Goal: Task Accomplishment & Management: Manage account settings

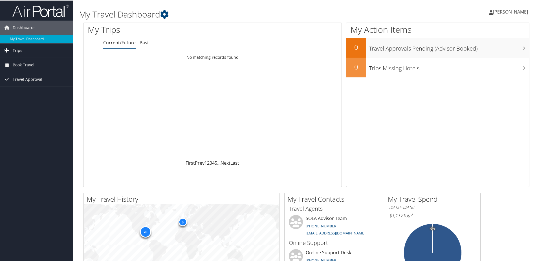
click at [21, 49] on span "Trips" at bounding box center [18, 50] width 10 height 14
click at [42, 60] on link "Current/Future Trips" at bounding box center [36, 61] width 73 height 8
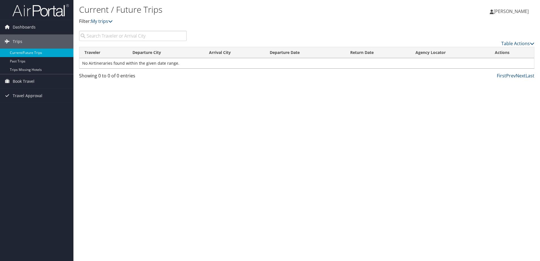
click at [13, 53] on link "Current/Future Trips" at bounding box center [36, 53] width 73 height 8
click at [19, 40] on span "Trips" at bounding box center [18, 41] width 10 height 14
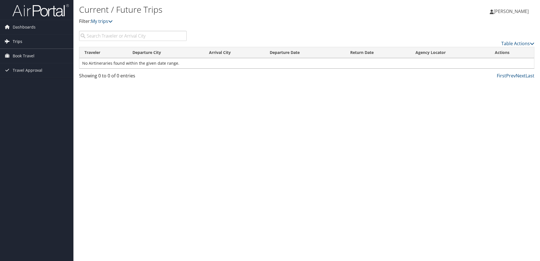
click at [19, 41] on span "Trips" at bounding box center [18, 41] width 10 height 14
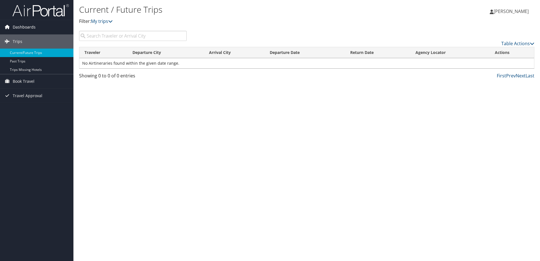
click at [20, 28] on span "Dashboards" at bounding box center [24, 27] width 23 height 14
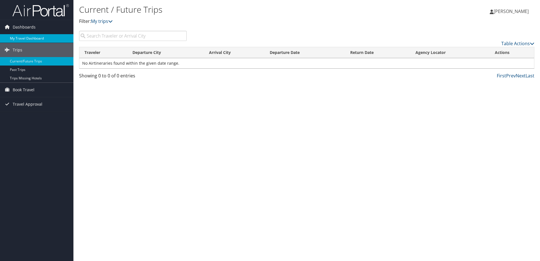
click at [20, 38] on link "My Travel Dashboard" at bounding box center [36, 38] width 73 height 8
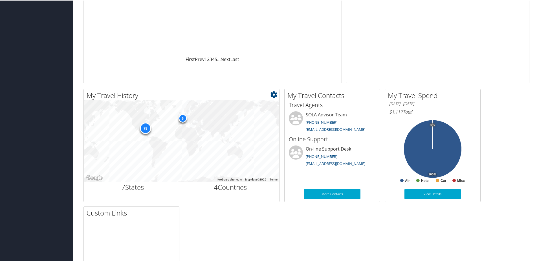
scroll to position [113, 0]
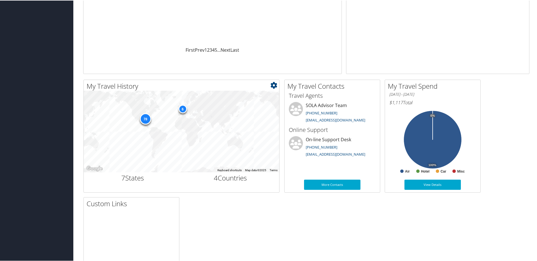
click at [180, 106] on div "6" at bounding box center [182, 108] width 8 height 8
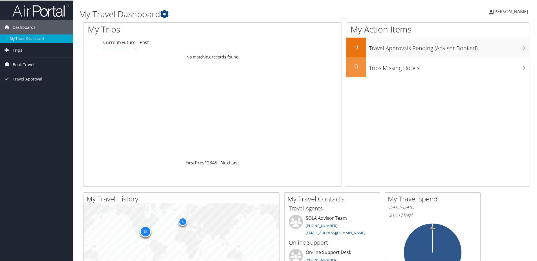
scroll to position [0, 0]
click at [26, 50] on link "Trips" at bounding box center [36, 50] width 73 height 14
click at [30, 89] on span "Book Travel" at bounding box center [24, 90] width 22 height 14
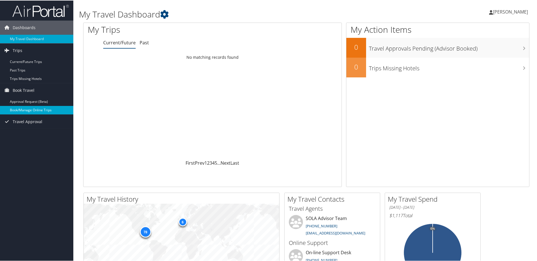
click at [29, 108] on link "Book/Manage Online Trips" at bounding box center [36, 109] width 73 height 8
